Goal: Find specific page/section: Find specific page/section

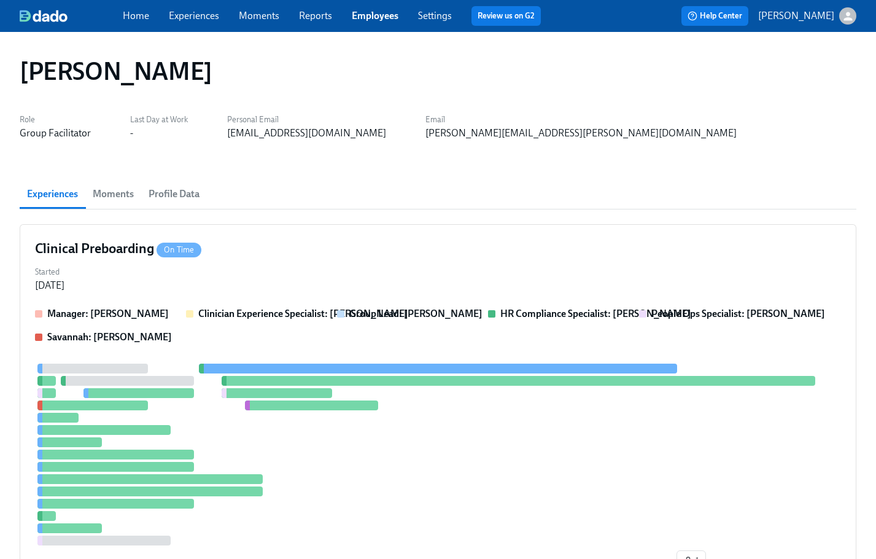
scroll to position [438, 0]
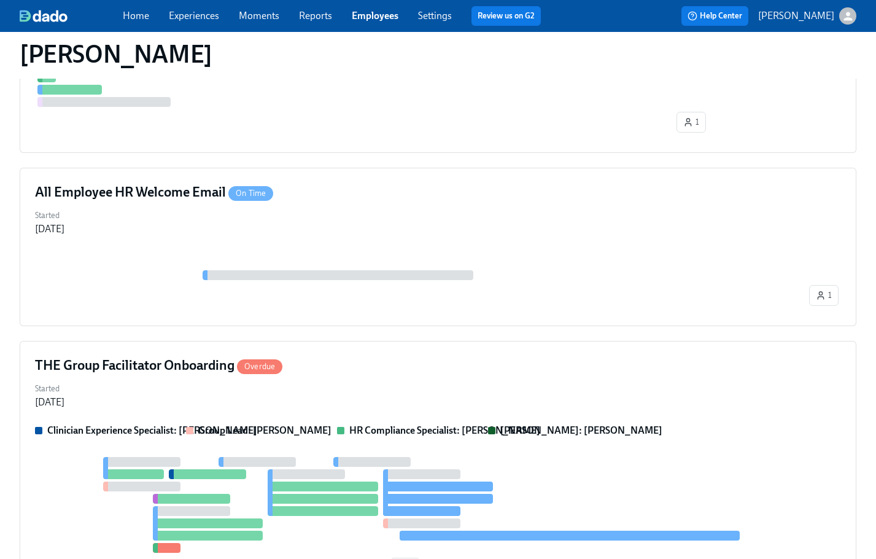
click at [394, 10] on link "Employees" at bounding box center [375, 16] width 47 height 12
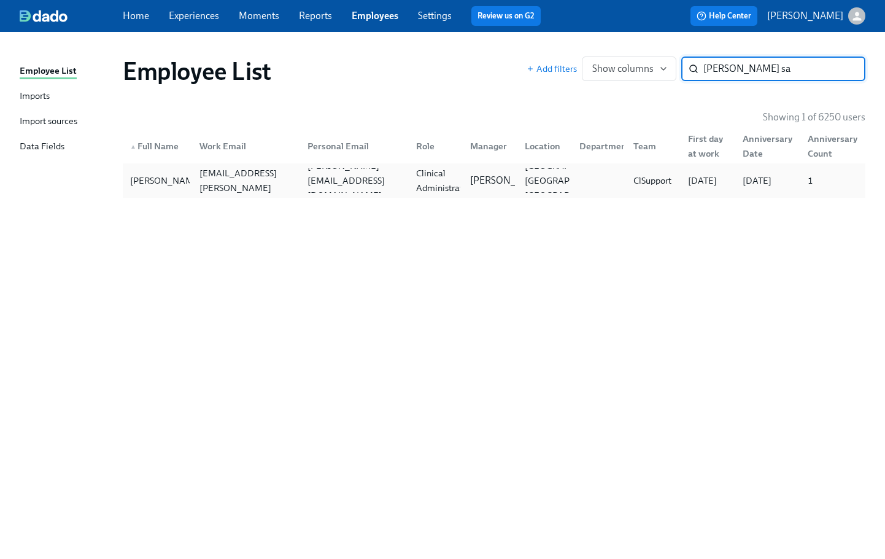
type input "[PERSON_NAME] sa"
click at [509, 195] on div "[PERSON_NAME] [PERSON_NAME][EMAIL_ADDRESS][PERSON_NAME][DOMAIN_NAME] [PERSON_NA…" at bounding box center [494, 180] width 743 height 34
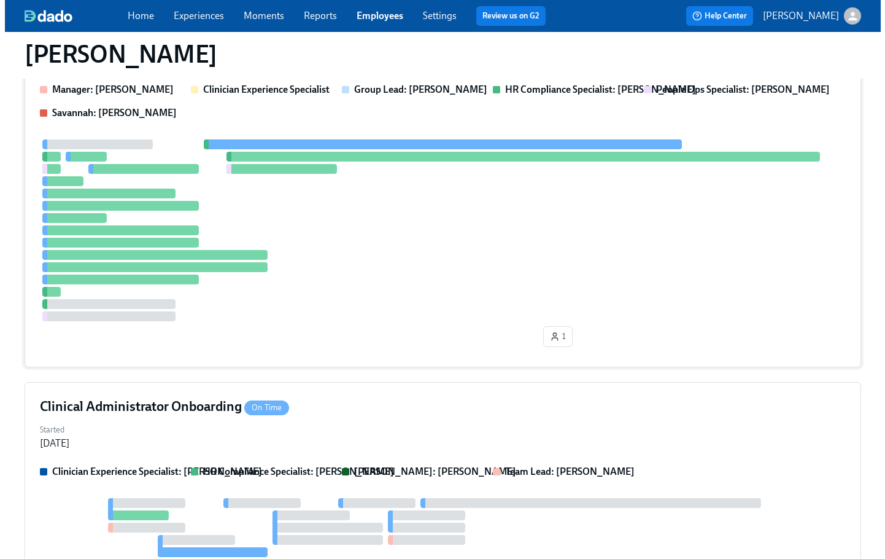
scroll to position [403, 0]
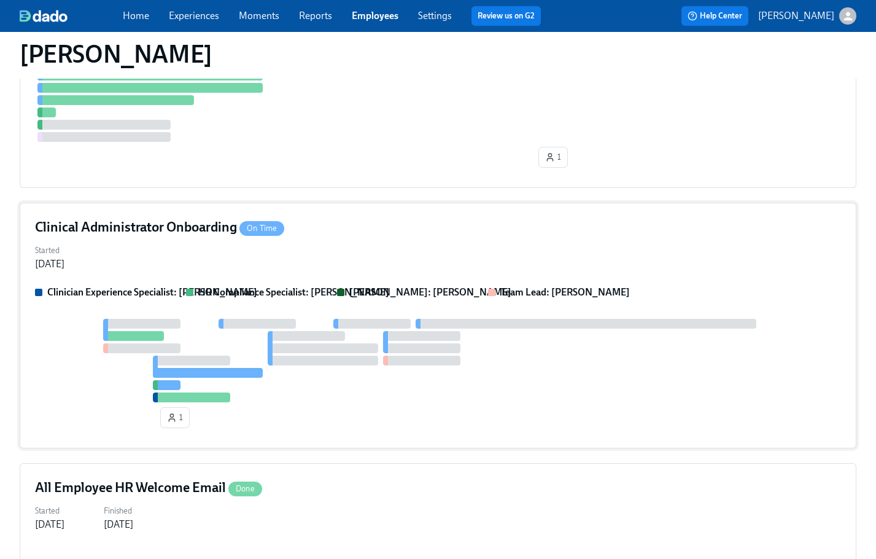
click at [483, 239] on div "Clinical Administrator Onboarding On Time Started [DATE] Clinician Experience S…" at bounding box center [438, 326] width 837 height 246
